Goal: Contribute content

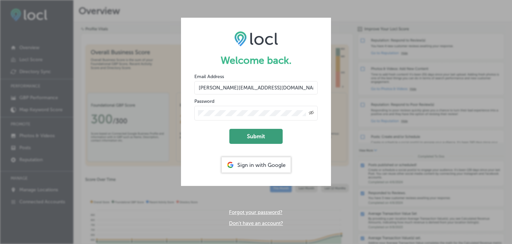
click at [277, 134] on button "Submit" at bounding box center [255, 136] width 53 height 15
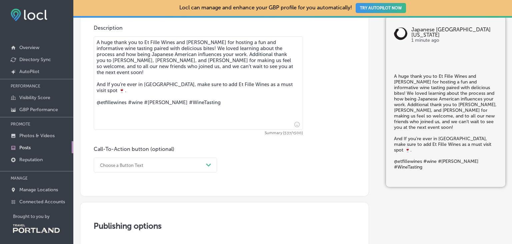
scroll to position [331, 0]
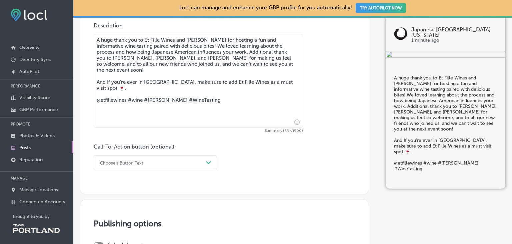
drag, startPoint x: 226, startPoint y: 95, endPoint x: 79, endPoint y: 98, distance: 147.5
click at [94, 98] on textarea "A huge thank you to Et Fille Wines and [PERSON_NAME] for hosting a fun and info…" at bounding box center [198, 80] width 209 height 93
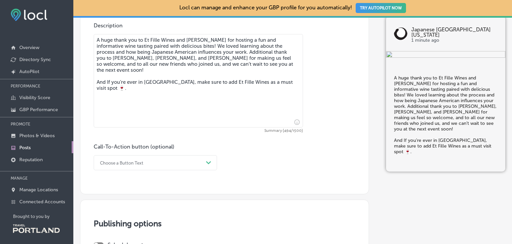
type textarea "A huge thank you to Et Fille Wines and [PERSON_NAME] for hosting a fun and info…"
click at [171, 171] on div "Post content Select location(s) Select post type What's New Path Created with S…" at bounding box center [224, 5] width 289 height 379
click at [184, 163] on div "Choose a Button Text Path Created with Sketch." at bounding box center [155, 162] width 123 height 15
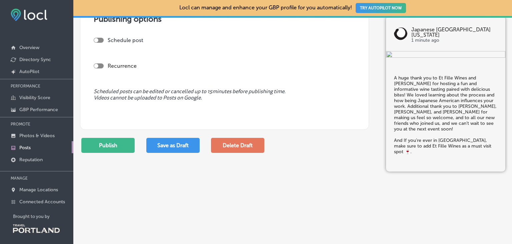
scroll to position [542, 0]
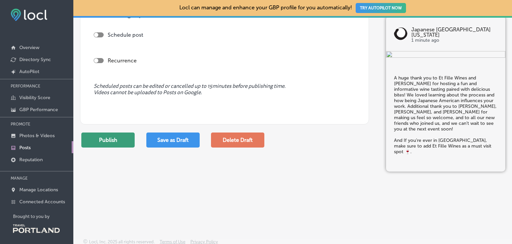
click at [111, 143] on button "Publish" at bounding box center [107, 139] width 53 height 15
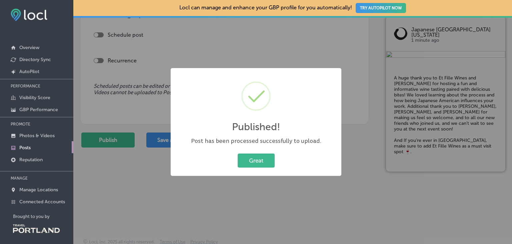
click at [255, 167] on div "Great Cancel" at bounding box center [255, 160] width 157 height 17
click at [262, 159] on button "Great" at bounding box center [256, 160] width 37 height 14
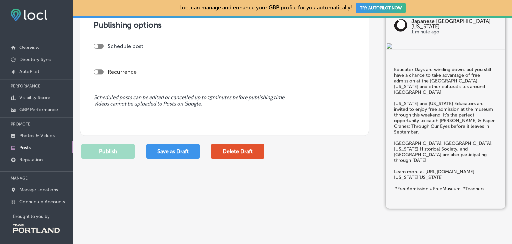
scroll to position [533, 0]
click at [245, 153] on button "Delete Draft" at bounding box center [237, 150] width 53 height 15
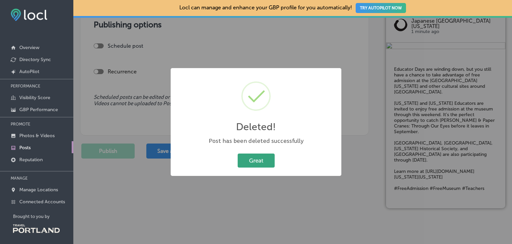
click at [250, 159] on button "Great" at bounding box center [256, 160] width 37 height 14
